Goal: Transaction & Acquisition: Complete application form

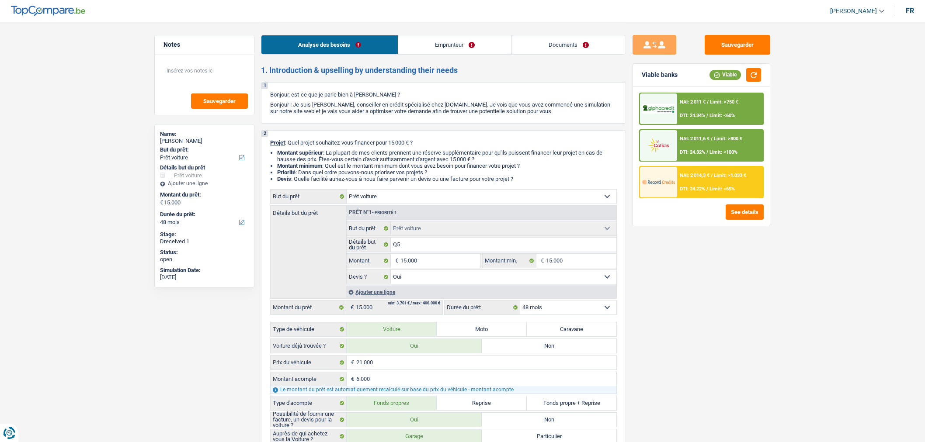
select select "car"
select select "48"
select select "car"
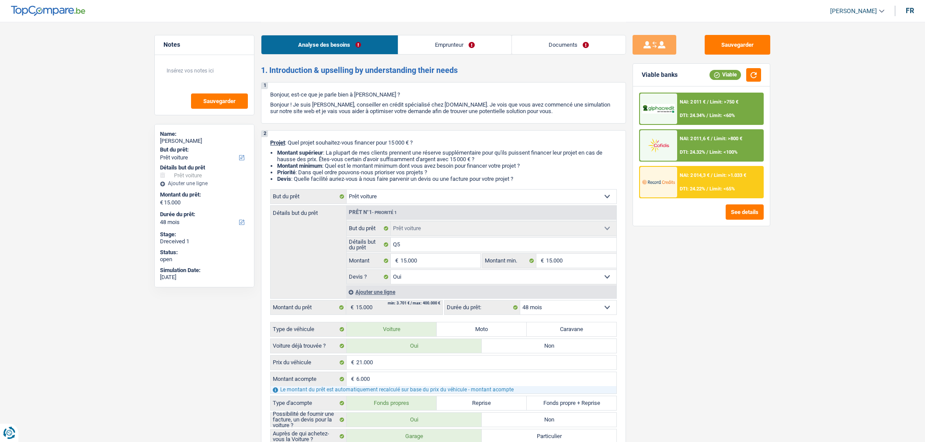
select select "yes"
select select "48"
select select "retired"
select select "pension"
select select "handicapAllowance"
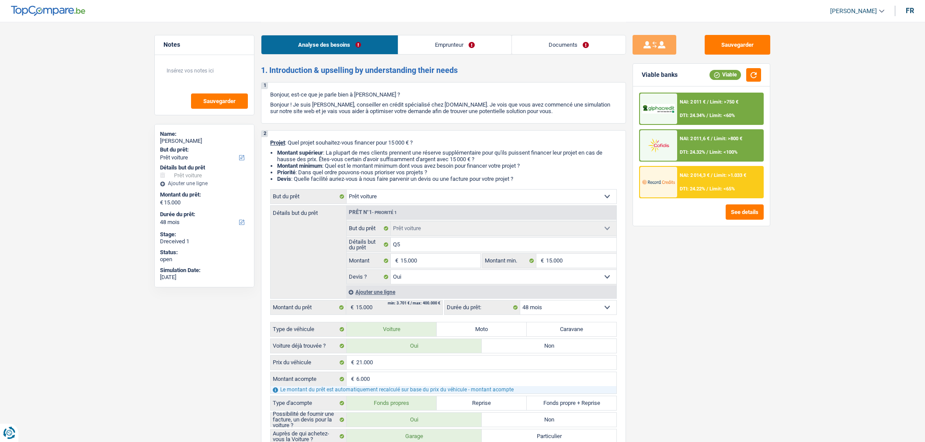
select select "ownerWithoutMortgage"
select select "cardOrCredit"
select select "car"
select select "yes"
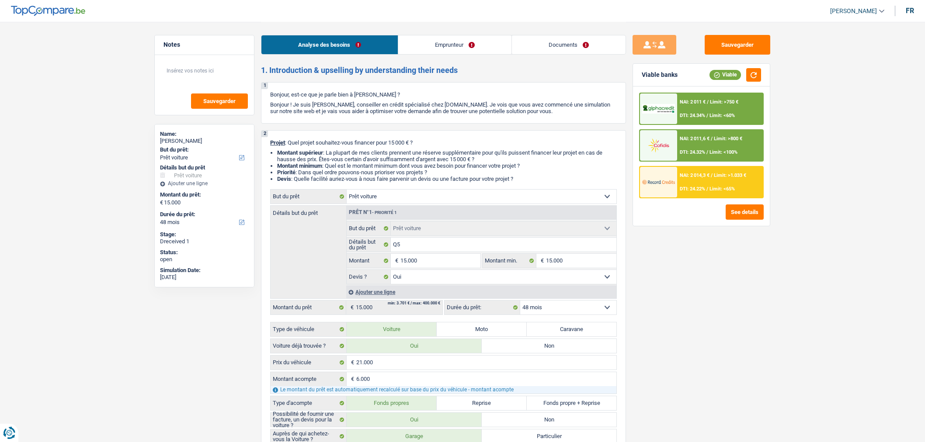
select select "48"
click at [597, 46] on link "Documents" at bounding box center [569, 44] width 114 height 19
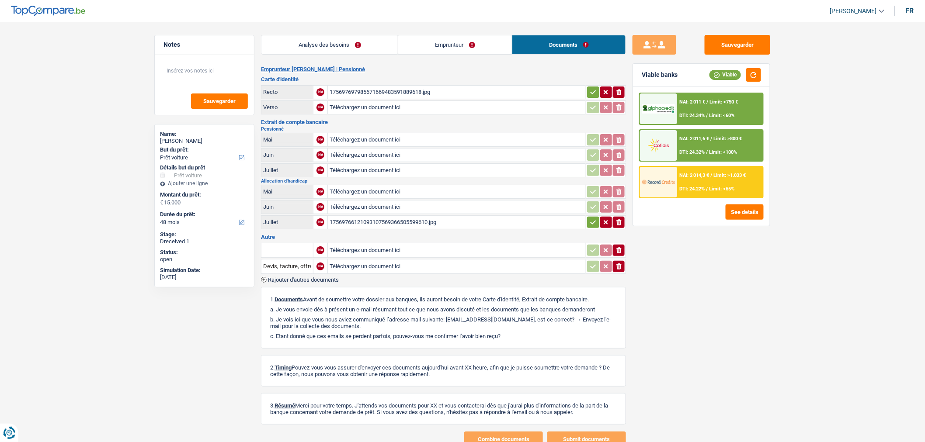
click at [358, 86] on div "175697697985671669483591889618.jpg" at bounding box center [457, 92] width 254 height 13
click at [380, 216] on div "17569766121093107569366505599610.jpg" at bounding box center [457, 222] width 254 height 13
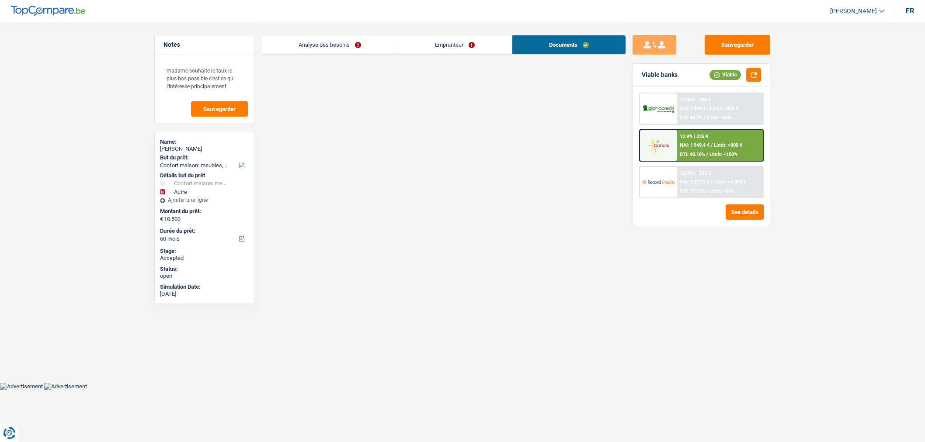
select select "household"
select select "other"
select select "60"
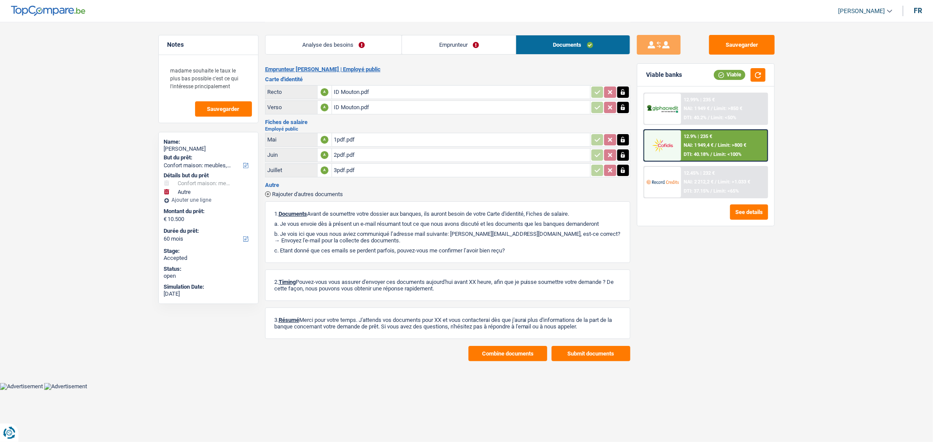
click at [452, 140] on div "1pdf.pdf" at bounding box center [461, 139] width 254 height 13
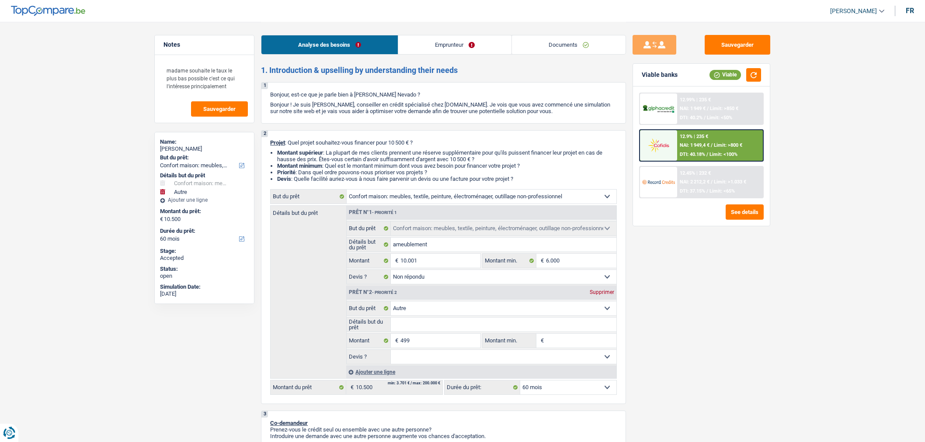
select select "household"
select select "other"
select select "60"
select select "household"
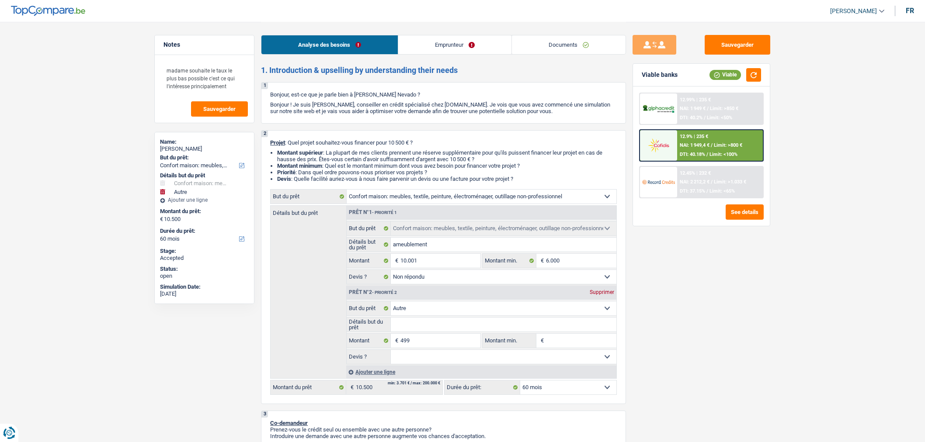
select select "household"
select select "not_answered"
select select "other"
select select "60"
select select "publicEmployee"
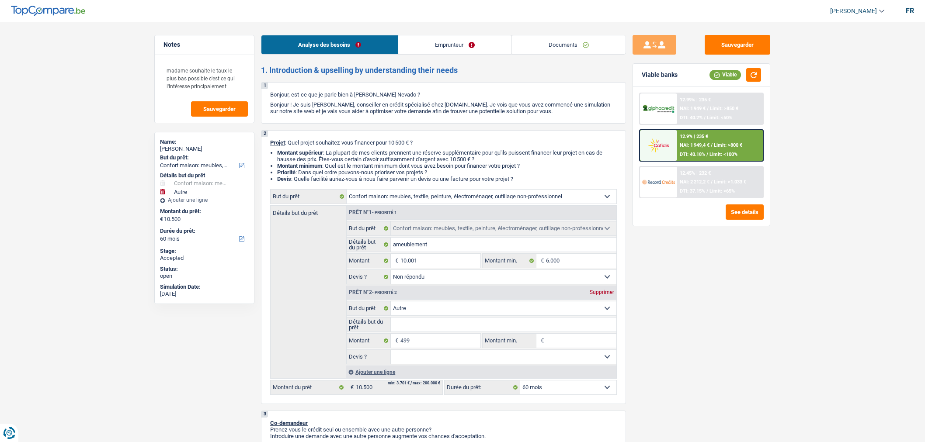
select select "netSalary"
select select "mealVouchers"
select select "rents"
select select "cardOrCredit"
select select "household"
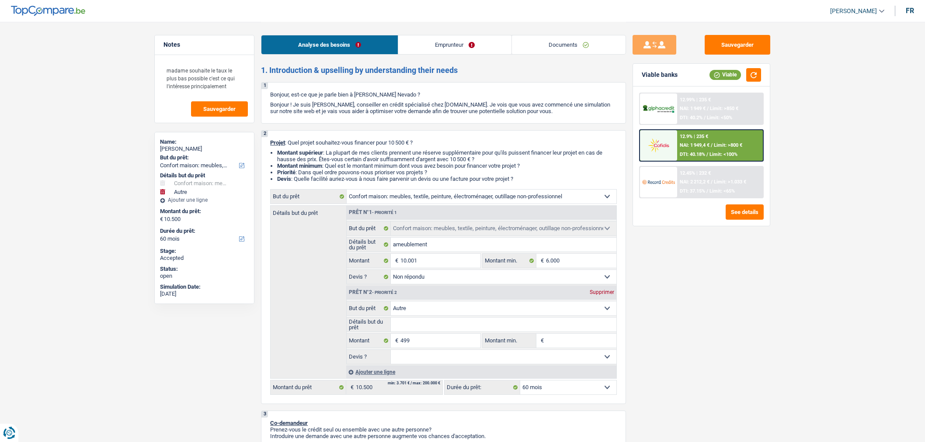
select select "household"
select select "not_answered"
select select "other"
select select "60"
click at [562, 44] on link "Documents" at bounding box center [569, 44] width 114 height 19
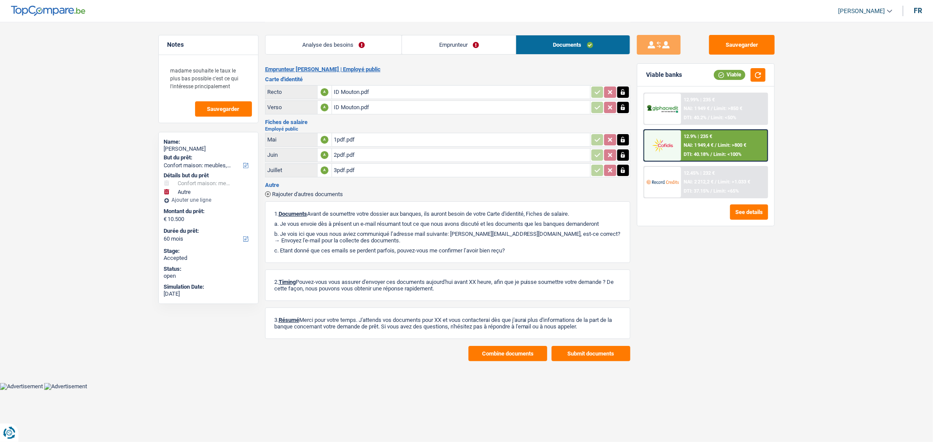
click at [362, 48] on link "Analyse des besoins" at bounding box center [333, 44] width 136 height 19
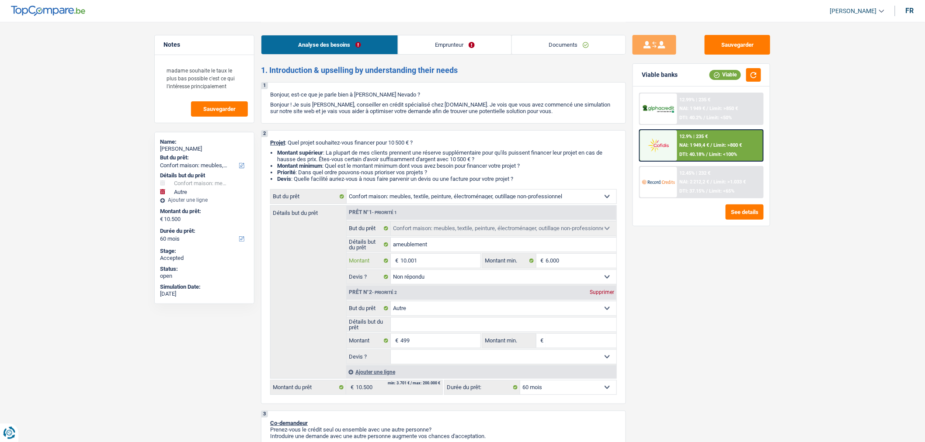
click at [420, 267] on input "10.001" at bounding box center [441, 261] width 80 height 14
type input "8"
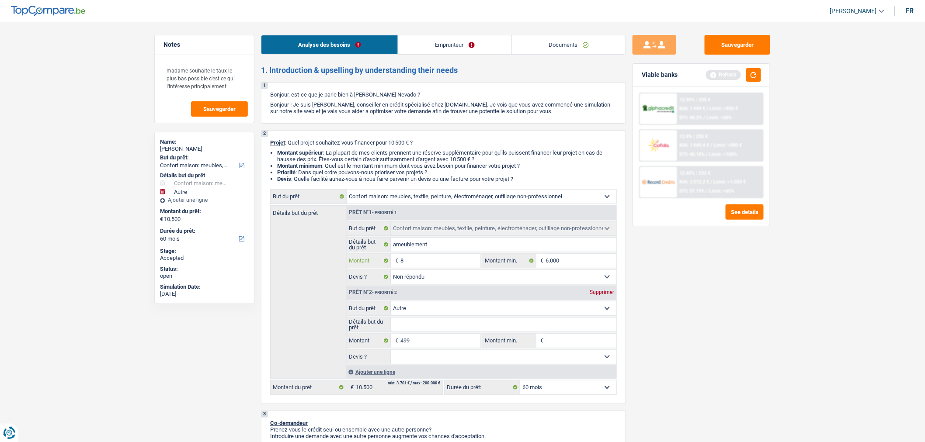
type input "80"
type input "800"
type input "8.000"
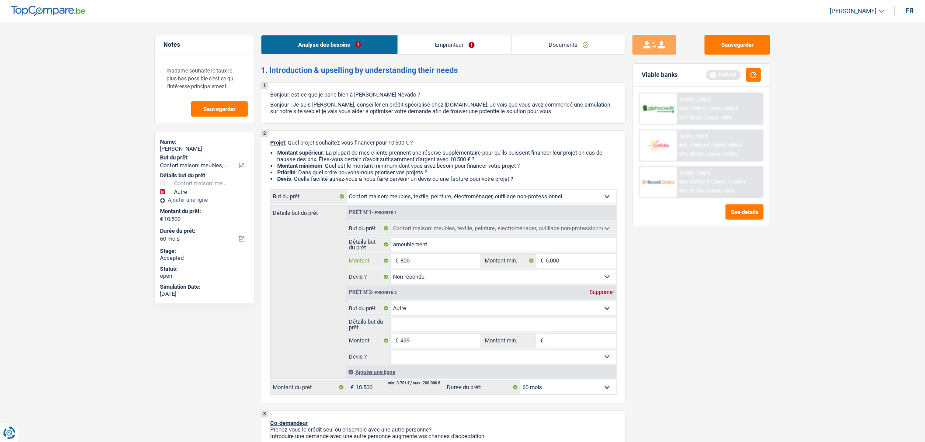
type input "8.000"
type input "8.499"
select select "48"
type input "8.499"
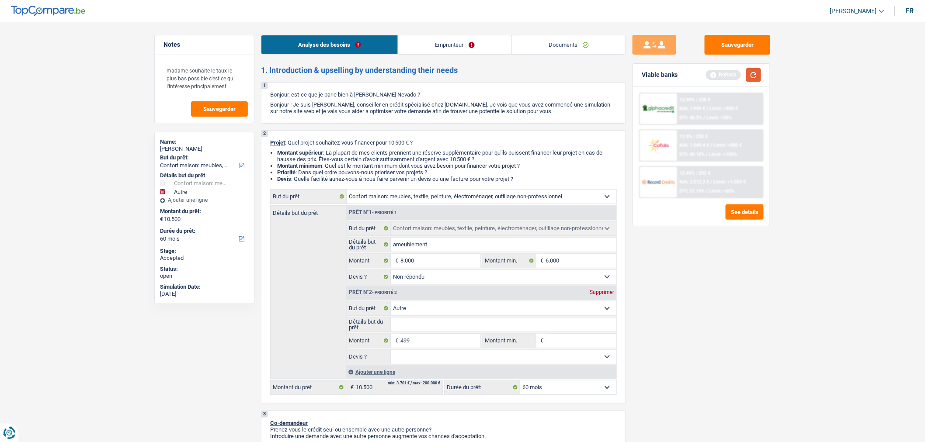
select select "48"
type input "8.499"
select select "48"
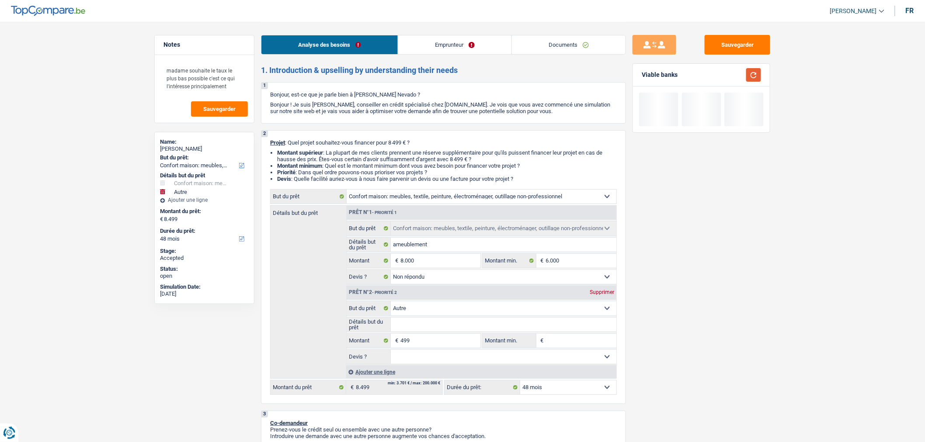
click at [752, 76] on button "button" at bounding box center [753, 75] width 15 height 14
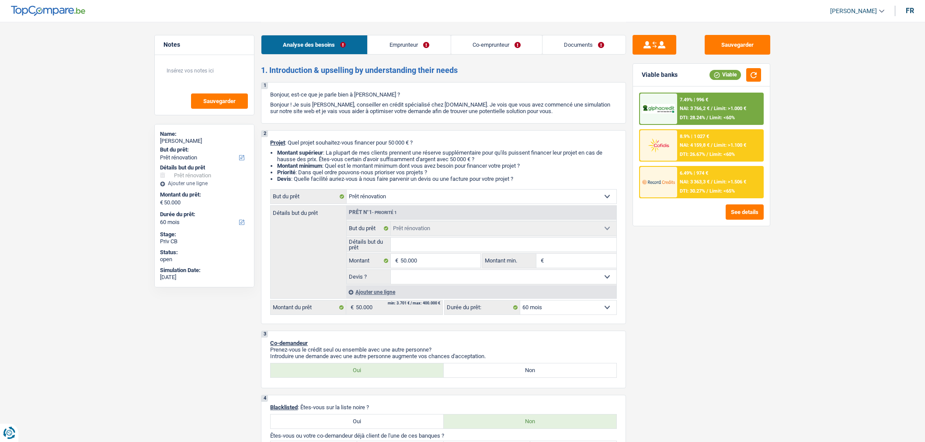
select select "renovation"
select select "60"
select select "renovation"
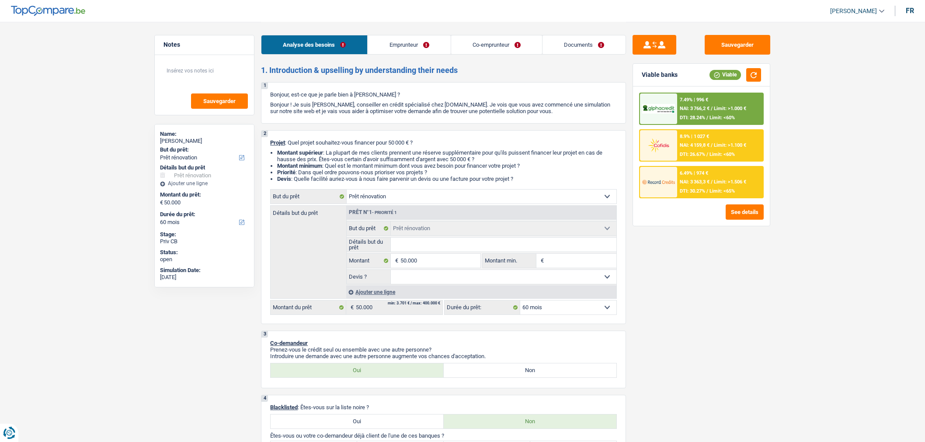
select select "60"
select select "worker"
select select "familyAllowances"
select select "netSalary"
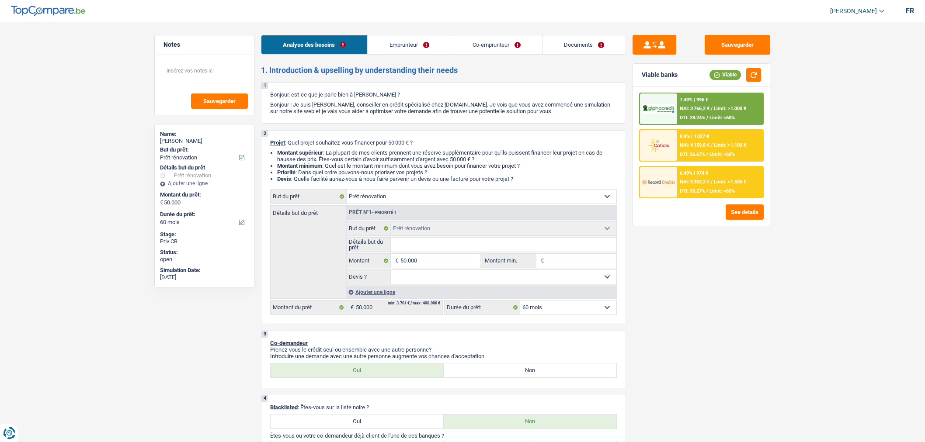
select select "netSalary"
select select "familyAllowances"
select select "other"
select select "ownerWithMortgage"
select select "mortgage"
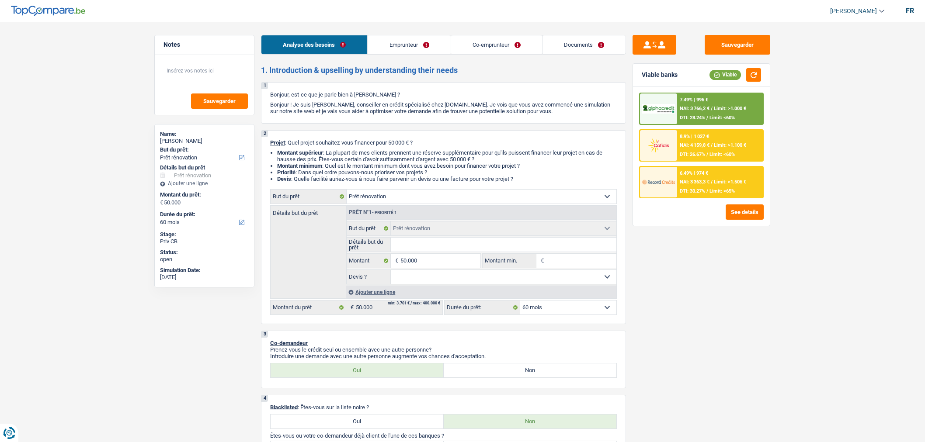
select select "240"
select select "renovation"
select select "60"
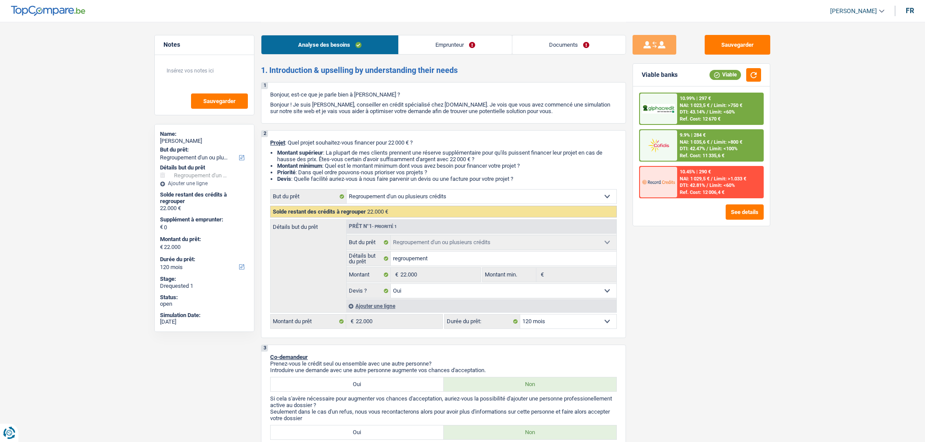
select select "refinancing"
select select "120"
select select "refinancing"
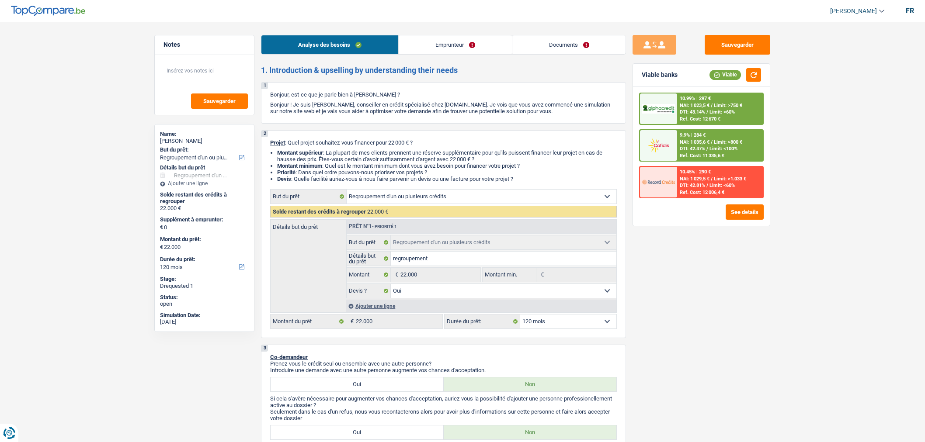
select select "yes"
select select "120"
select select "mutuality"
select select "mutualityIndemnity"
select select "rents"
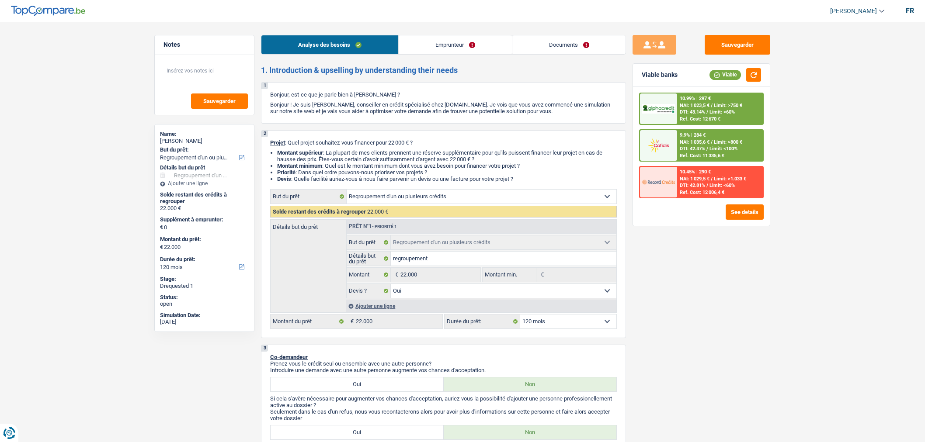
select select "personalLoan"
select select "loanRepayment"
select select "120"
select select "cardOrCredit"
select select "refinancing"
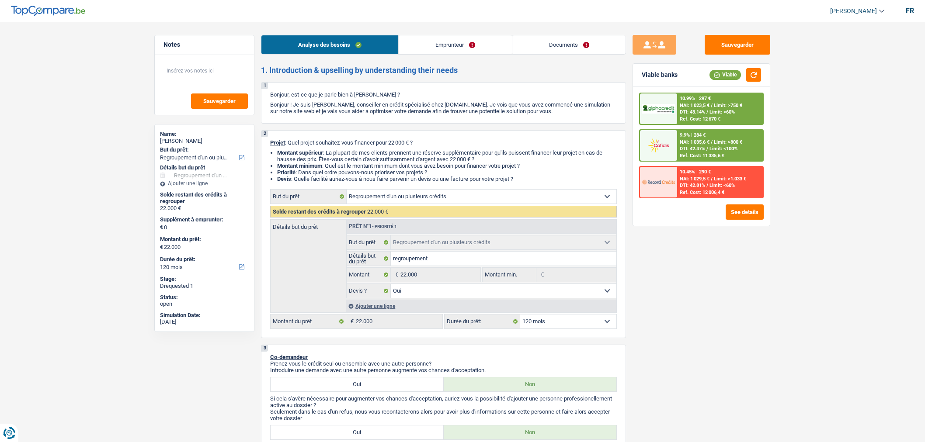
select select "refinancing"
select select "yes"
select select "120"
select select "mutuality"
select select "mutualityIndemnity"
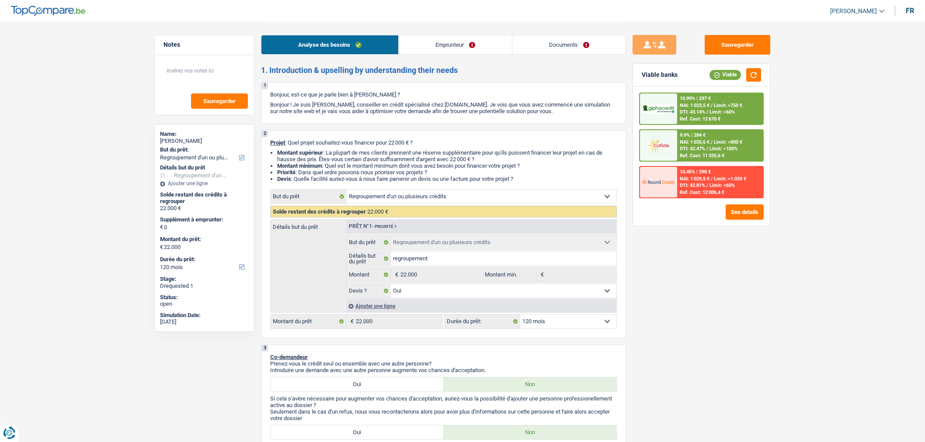
select select "[DEMOGRAPHIC_DATA]"
select select "BE"
click at [575, 45] on link "Documents" at bounding box center [569, 44] width 114 height 19
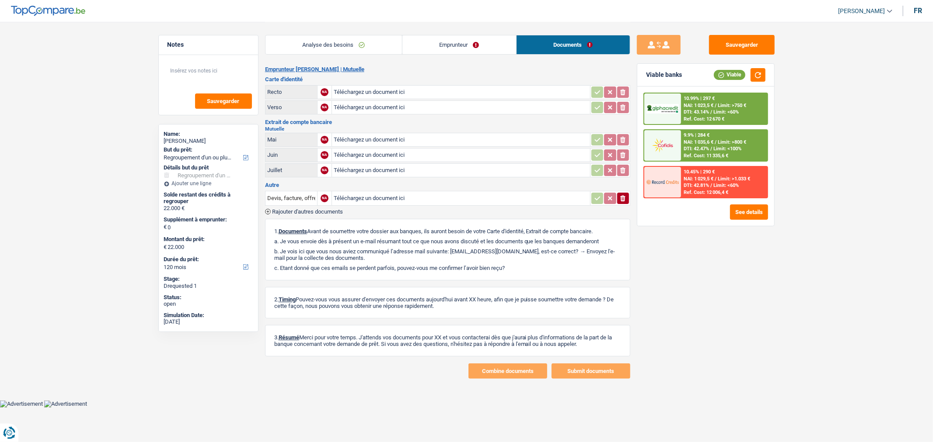
click at [463, 54] on link "Emprunteur" at bounding box center [459, 44] width 114 height 19
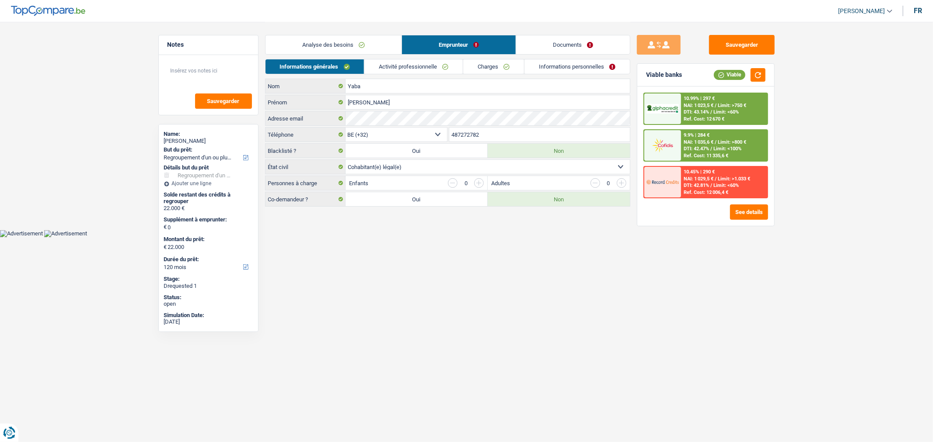
click at [423, 67] on link "Activité professionnelle" at bounding box center [413, 66] width 98 height 14
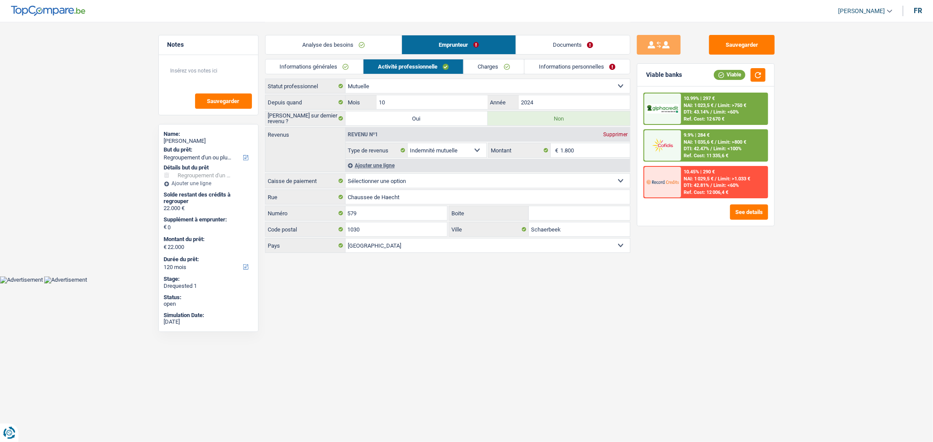
click at [559, 45] on link "Documents" at bounding box center [573, 44] width 114 height 19
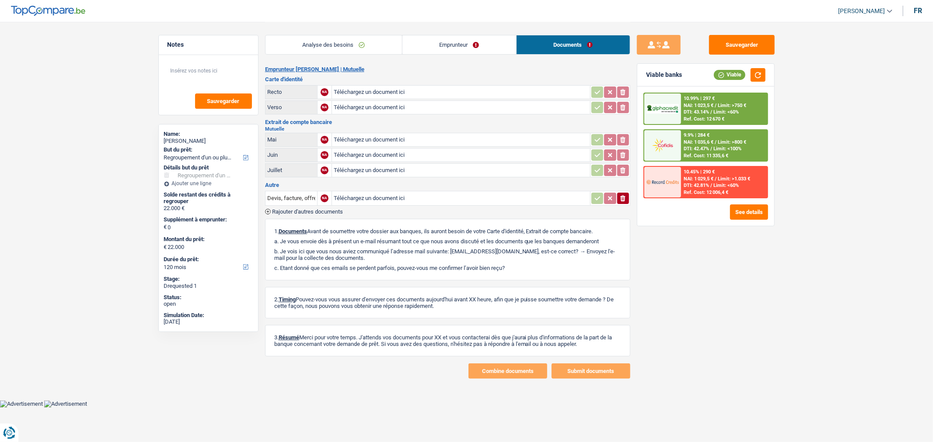
click at [438, 46] on link "Emprunteur" at bounding box center [459, 44] width 114 height 19
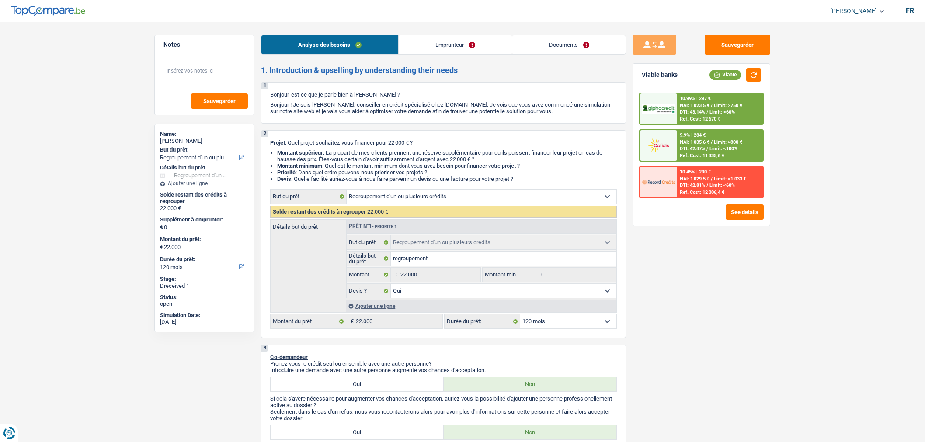
select select "refinancing"
select select "120"
select select "refinancing"
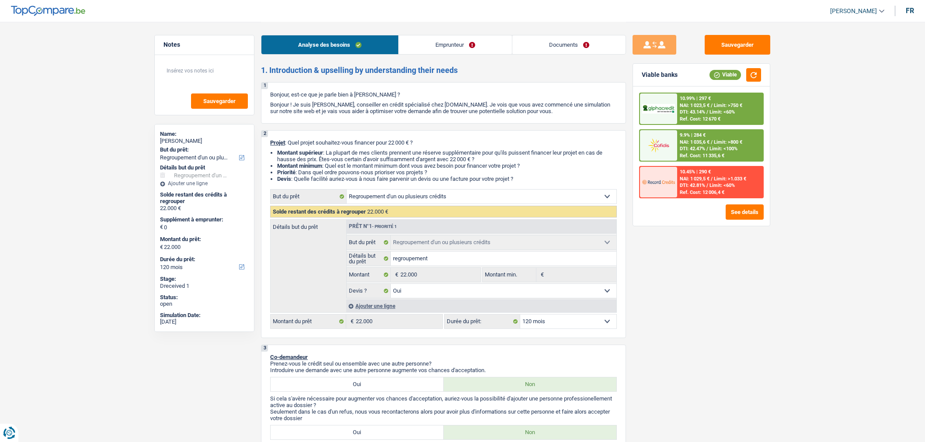
select select "yes"
select select "120"
select select "mutuality"
select select "mutualityIndemnity"
select select "rents"
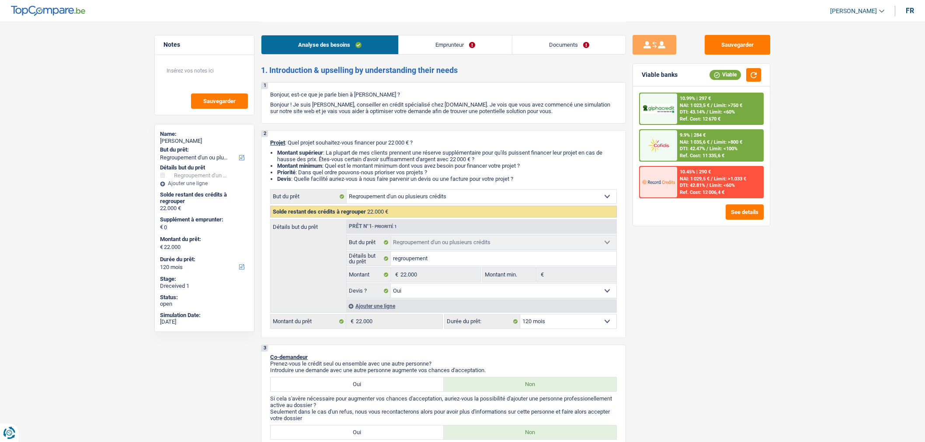
select select "personalLoan"
select select "loanRepayment"
select select "120"
select select "cardOrCredit"
select select "refinancing"
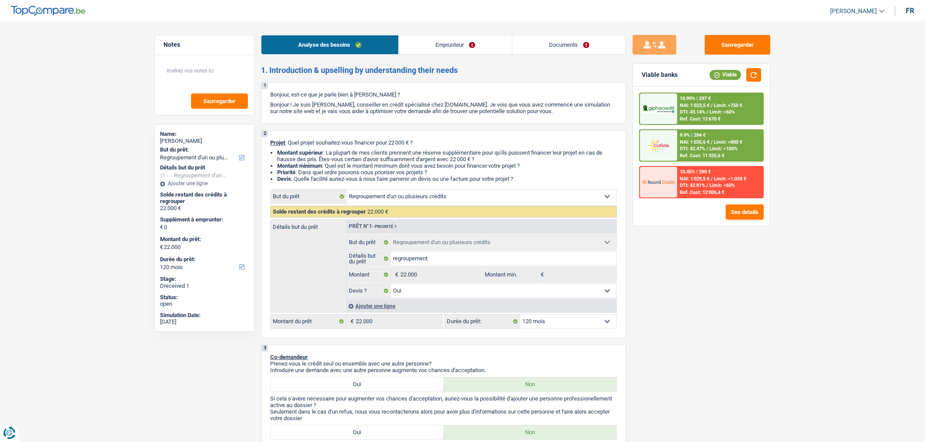
select select "refinancing"
select select "yes"
select select "120"
drag, startPoint x: 0, startPoint y: 0, endPoint x: 567, endPoint y: 52, distance: 569.4
click at [567, 52] on link "Documents" at bounding box center [569, 44] width 114 height 19
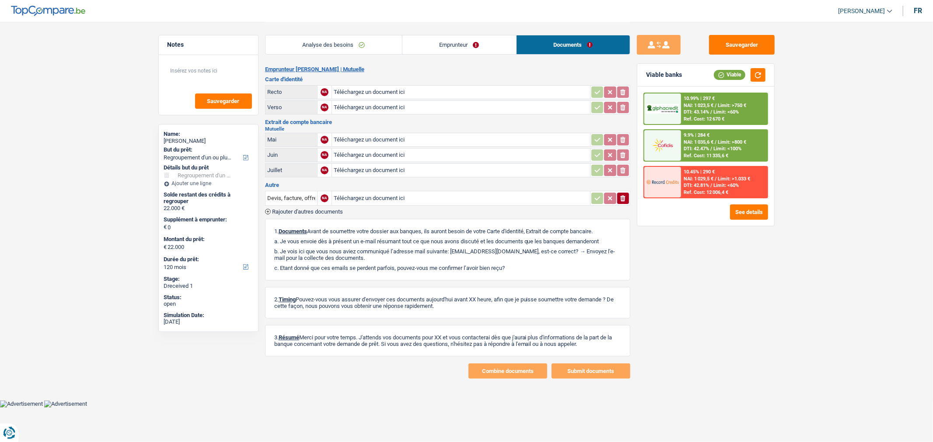
click at [470, 52] on link "Emprunteur" at bounding box center [459, 44] width 114 height 19
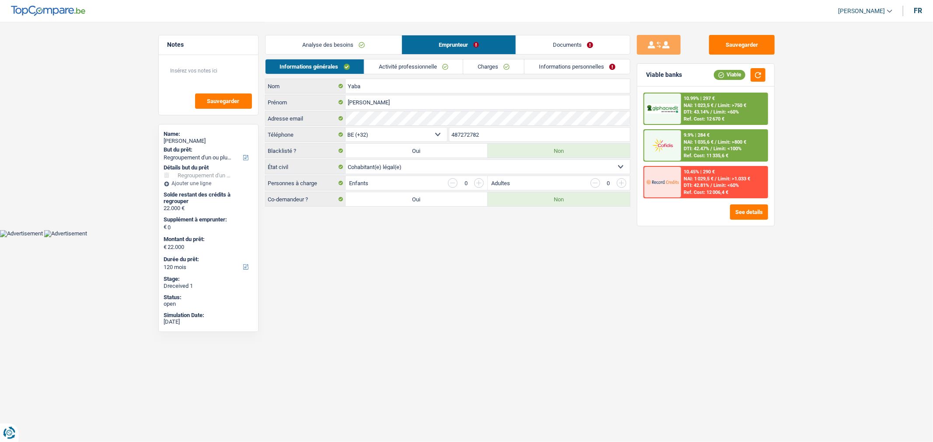
click at [436, 68] on link "Activité professionnelle" at bounding box center [413, 66] width 98 height 14
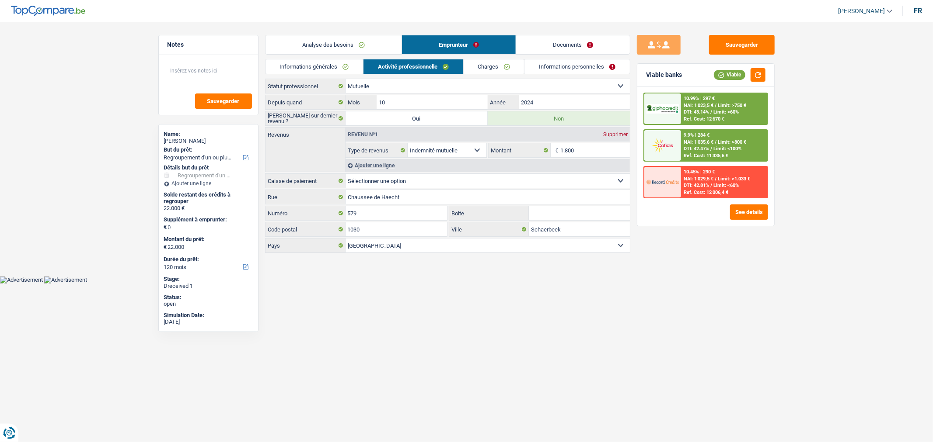
click at [582, 49] on link "Documents" at bounding box center [573, 44] width 114 height 19
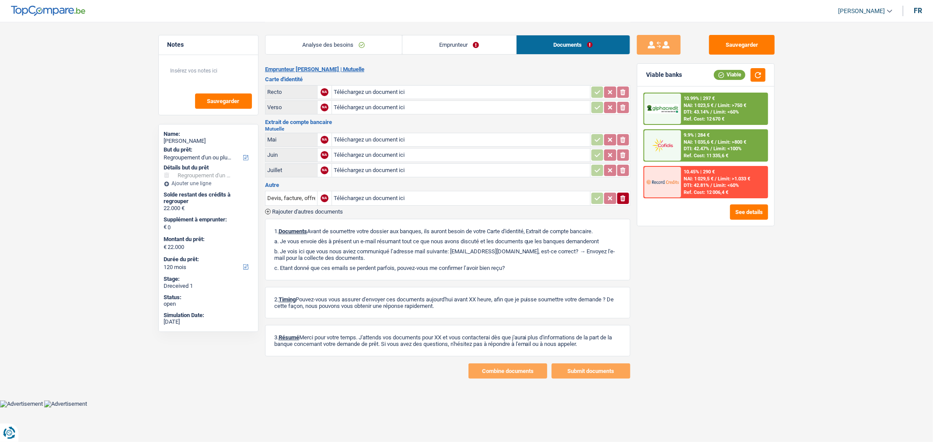
click at [508, 95] on input "Téléchargez un document ici" at bounding box center [461, 92] width 254 height 13
type input "C:\fakepath\top.pdf"
click at [749, 44] on button "Sauvegarder" at bounding box center [742, 45] width 66 height 20
click at [761, 38] on button "Sauvegarder" at bounding box center [742, 45] width 66 height 20
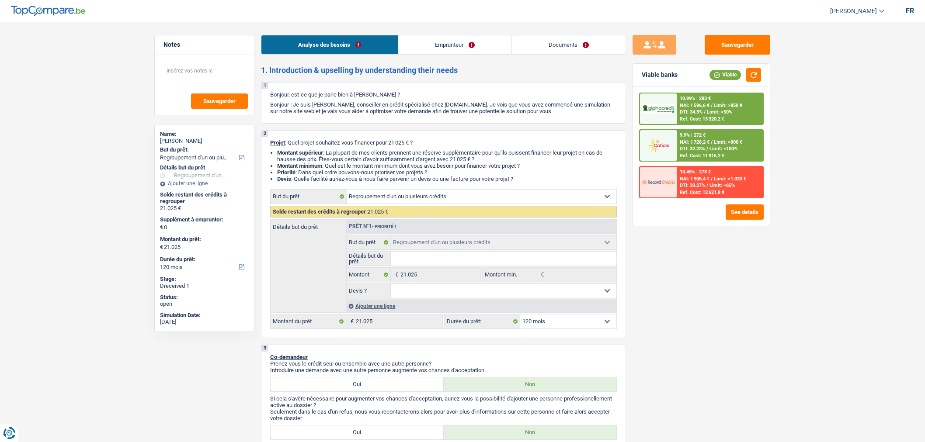
select select "refinancing"
select select "120"
select select "refinancing"
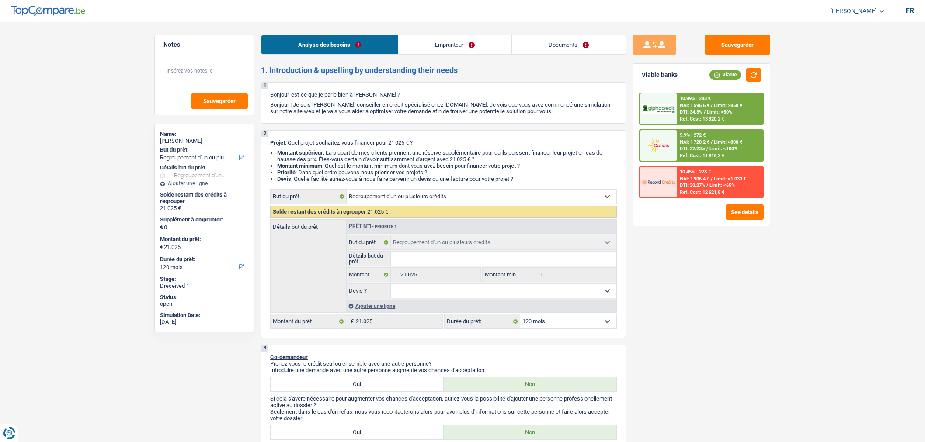
select select "120"
select select "publicEmployee"
select select "netSalary"
select select "mealVouchers"
select select "handicapAllowance"
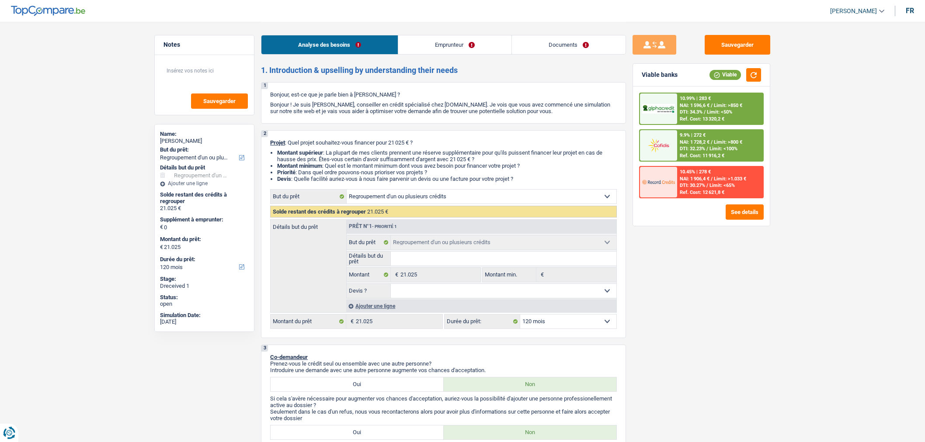
select select "rents"
select select "personalLoan"
select select "loanRepayment"
select select "120"
select select "refinancing"
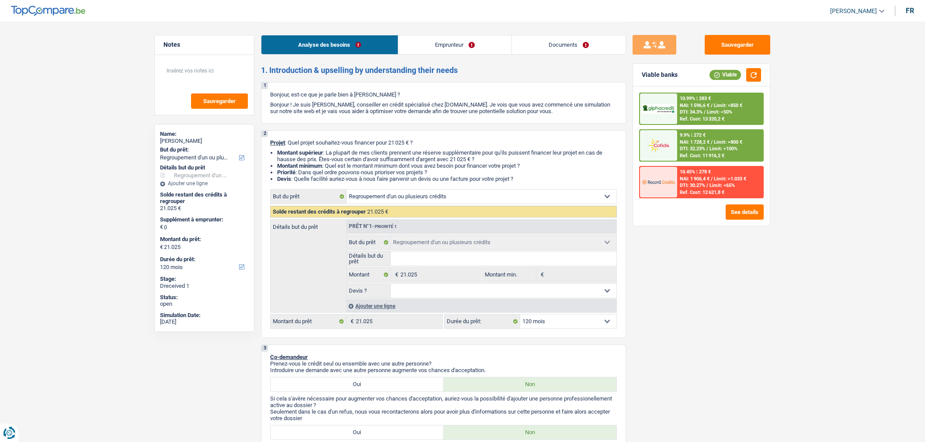
select select "refinancing"
select select "120"
drag, startPoint x: 0, startPoint y: 0, endPoint x: 556, endPoint y: 50, distance: 558.0
click at [556, 50] on link "Documents" at bounding box center [569, 44] width 114 height 19
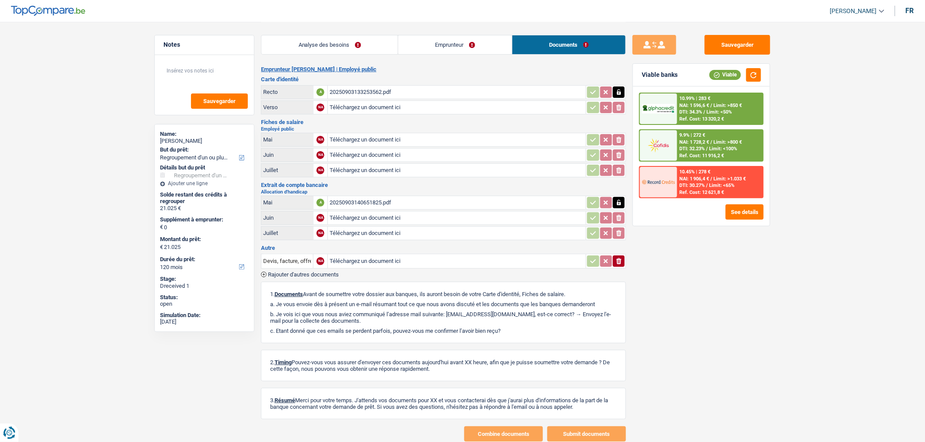
click at [419, 199] on div "20250903140651825.pdf" at bounding box center [457, 202] width 254 height 13
click at [390, 95] on div "20250903133253562.pdf" at bounding box center [457, 92] width 254 height 13
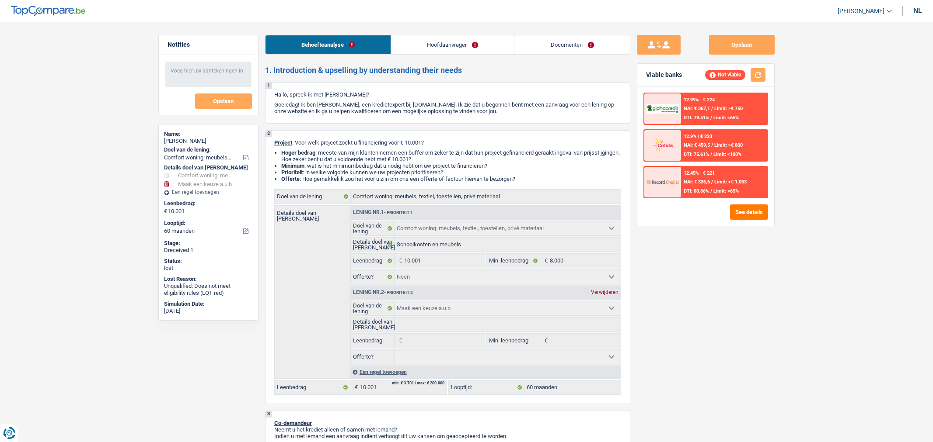
select select "household"
select select "60"
select select "household"
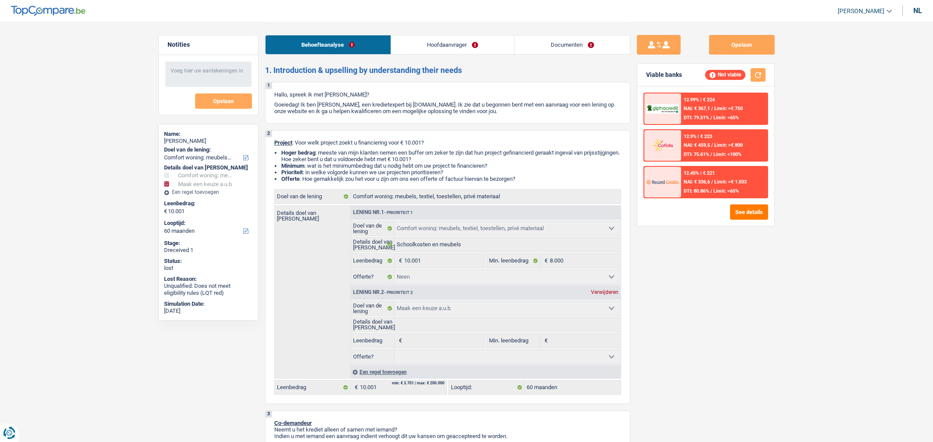
select select "false"
select select "60"
select select "independent"
select select "netSalary"
select select "familyAllowances"
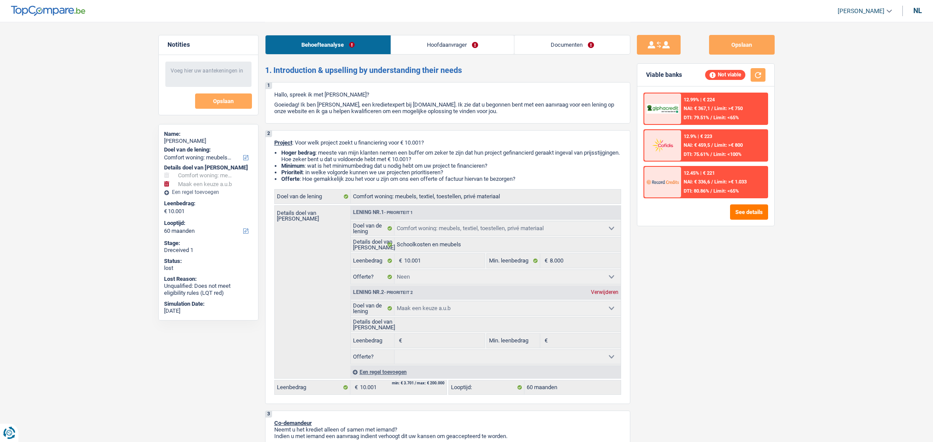
select select "ownerWithMortgage"
select select "mortgage"
select select "240"
select select "cardOrCredit"
select select "household"
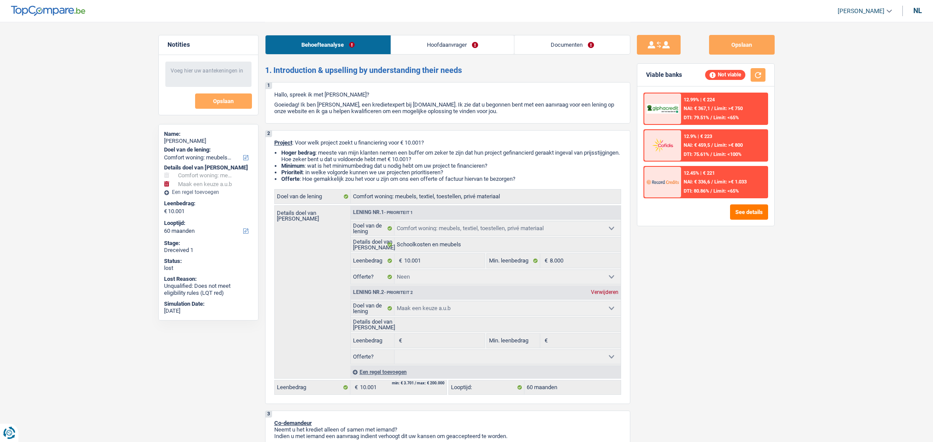
select select "household"
select select "false"
select select "60"
